Goal: Task Accomplishment & Management: Complete application form

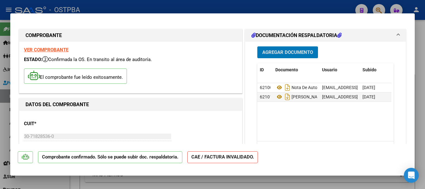
click at [296, 50] on span "Agregar Documento" at bounding box center [287, 53] width 51 height 6
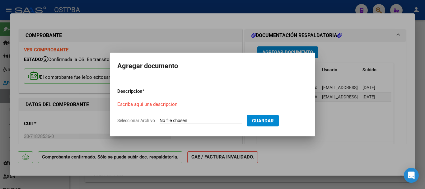
click at [132, 105] on input "Escriba aquí una descripcion" at bounding box center [182, 104] width 131 height 6
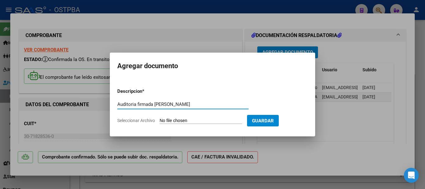
type input "Auditoria firmada [PERSON_NAME]"
click at [186, 119] on input "Seleccionar Archivo" at bounding box center [201, 121] width 82 height 6
type input "C:\fakepath\Auditoria firmada Autieri_20250915_0001.pdf"
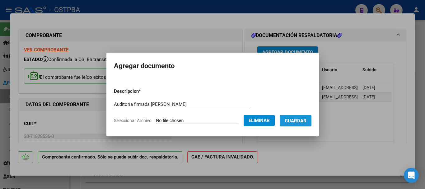
click at [299, 119] on span "Guardar" at bounding box center [296, 121] width 22 height 6
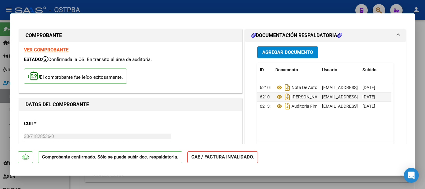
click at [421, 85] on div at bounding box center [212, 94] width 425 height 189
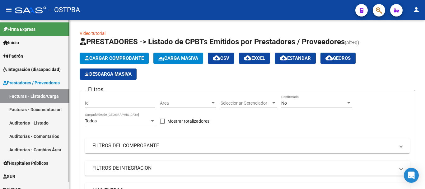
click at [20, 53] on span "Padrón" at bounding box center [13, 56] width 20 height 7
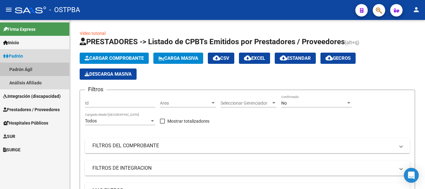
click at [17, 68] on link "Padrón Ágil" at bounding box center [34, 69] width 69 height 13
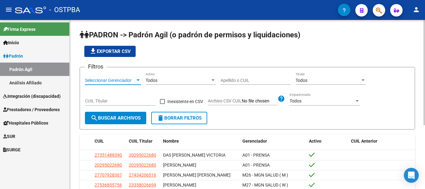
click at [137, 79] on div at bounding box center [138, 80] width 6 height 5
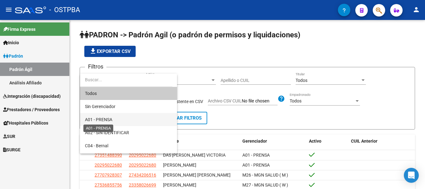
click at [100, 119] on span "A01 - PRENSA" at bounding box center [98, 119] width 27 height 5
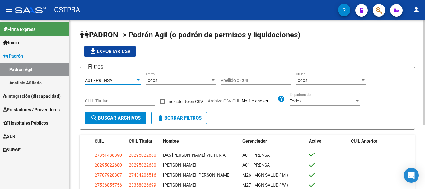
click at [233, 79] on input "Apellido o CUIL" at bounding box center [256, 80] width 70 height 5
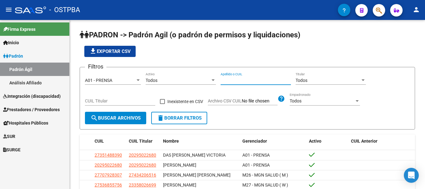
click at [12, 135] on span "SUR" at bounding box center [9, 136] width 12 height 7
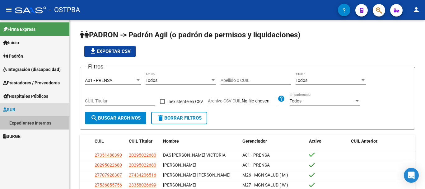
click at [27, 121] on link "Expedientes Internos" at bounding box center [34, 122] width 69 height 13
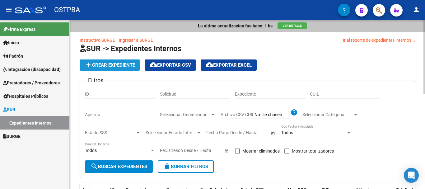
click at [110, 63] on span "add Crear Expediente" at bounding box center [110, 65] width 50 height 6
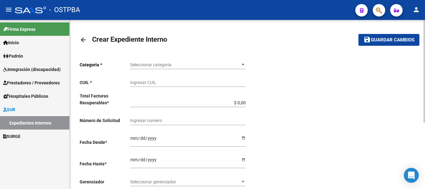
click at [83, 40] on mat-icon "arrow_back" at bounding box center [83, 39] width 7 height 7
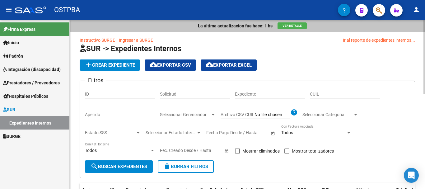
click at [90, 114] on input "Apellido" at bounding box center [120, 114] width 70 height 5
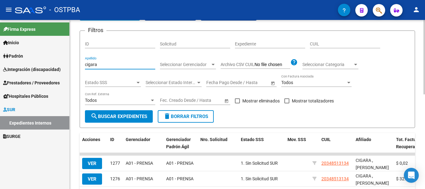
scroll to position [62, 0]
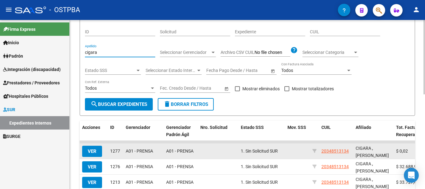
type input "cigara"
click at [89, 152] on span "VER" at bounding box center [92, 151] width 9 height 6
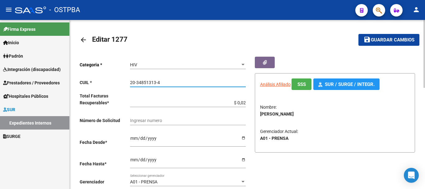
drag, startPoint x: 130, startPoint y: 80, endPoint x: 134, endPoint y: 80, distance: 4.1
click at [162, 81] on input "20-34851313-4" at bounding box center [188, 82] width 116 height 5
click at [83, 39] on mat-icon "arrow_back" at bounding box center [83, 39] width 7 height 7
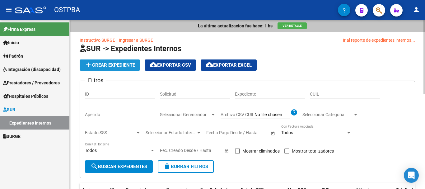
click at [117, 65] on span "add Crear Expediente" at bounding box center [110, 65] width 50 height 6
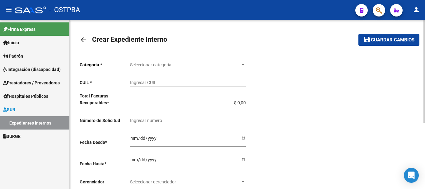
click at [244, 64] on div at bounding box center [242, 65] width 3 height 2
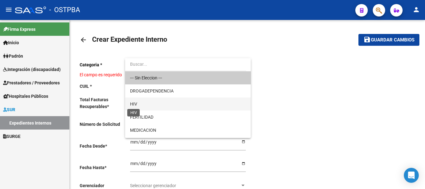
click at [136, 103] on span "HIV" at bounding box center [133, 103] width 7 height 5
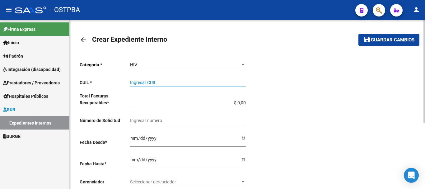
click at [138, 82] on input "Ingresar CUIL" at bounding box center [188, 82] width 116 height 5
paste input "20-34851313-4"
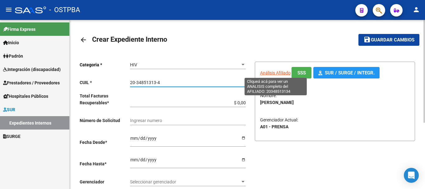
type input "20-34851313-4"
click at [270, 69] on app-link-go-to "Análisis Afiliado" at bounding box center [275, 72] width 30 height 7
click at [268, 73] on span "Análisis Afiliado" at bounding box center [275, 72] width 30 height 5
type textarea "20348513134"
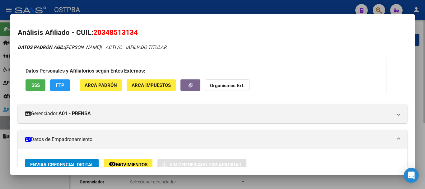
drag, startPoint x: 267, startPoint y: 184, endPoint x: 266, endPoint y: 178, distance: 5.4
click at [268, 184] on div at bounding box center [212, 94] width 425 height 189
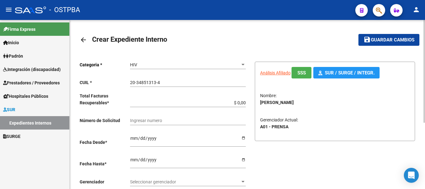
click at [246, 101] on input "$ 0,00" at bounding box center [188, 102] width 116 height 5
type input "$ 0,01"
click at [244, 135] on div "Ingresar desde" at bounding box center [188, 138] width 116 height 16
click at [243, 138] on input "Ingresar desde" at bounding box center [188, 140] width 116 height 9
type input "[DATE]"
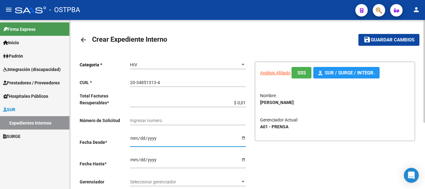
click at [242, 158] on input "Ingresar hasta" at bounding box center [188, 161] width 116 height 9
type input "[DATE]"
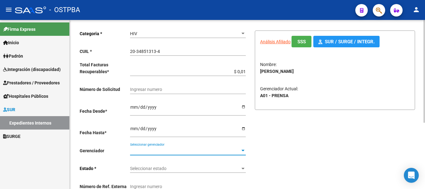
click at [240, 149] on div at bounding box center [243, 150] width 6 height 5
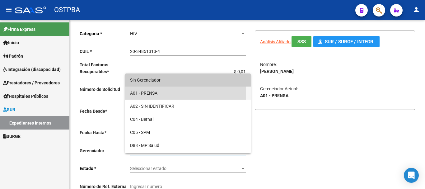
click at [147, 94] on span "A01 - PRENSA" at bounding box center [188, 93] width 116 height 13
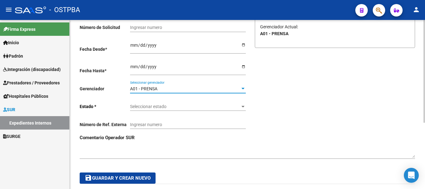
scroll to position [93, 0]
click at [243, 105] on div at bounding box center [242, 106] width 3 height 2
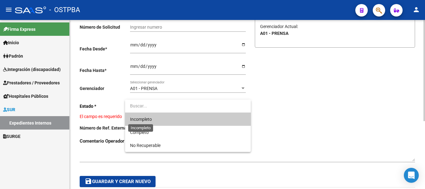
drag, startPoint x: 151, startPoint y: 120, endPoint x: 155, endPoint y: 120, distance: 4.7
click at [150, 120] on span "Incompleto" at bounding box center [141, 119] width 22 height 5
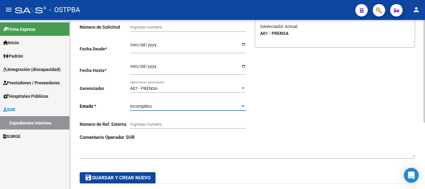
scroll to position [0, 0]
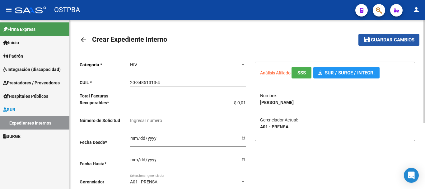
click at [385, 40] on span "Guardar cambios" at bounding box center [393, 40] width 44 height 6
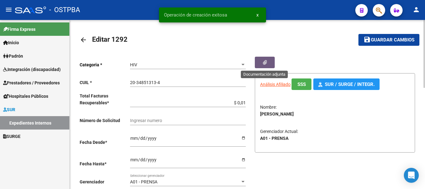
click at [266, 60] on span "button" at bounding box center [265, 63] width 4 height 6
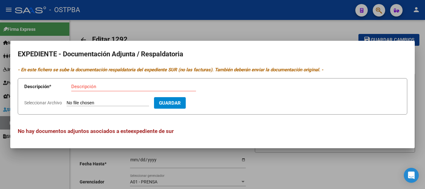
click at [82, 87] on input "Descripción" at bounding box center [133, 87] width 125 height 6
type input "Receta Cigara"
click at [80, 102] on input "Seleccionar Archivo" at bounding box center [108, 103] width 82 height 6
type input "C:\fakepath\Receta Cigara_20250915_0001.pdf"
click at [217, 100] on span "Guardar" at bounding box center [206, 103] width 22 height 6
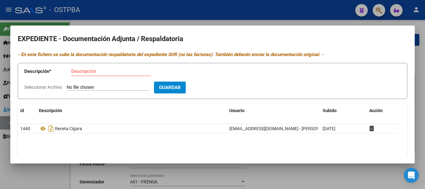
click at [307, 175] on div at bounding box center [212, 94] width 425 height 189
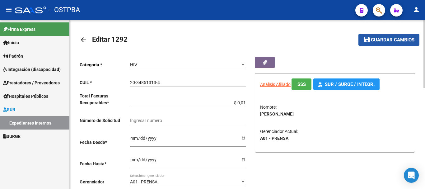
click at [392, 40] on span "Guardar cambios" at bounding box center [393, 40] width 44 height 6
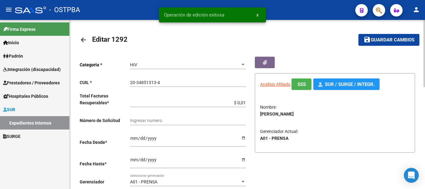
click at [82, 38] on mat-icon "arrow_back" at bounding box center [83, 39] width 7 height 7
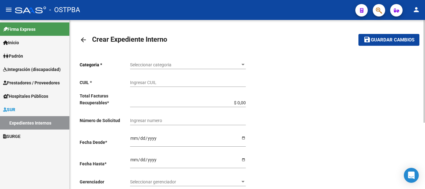
click at [83, 40] on mat-icon "arrow_back" at bounding box center [83, 39] width 7 height 7
